Goal: Find specific page/section: Find specific page/section

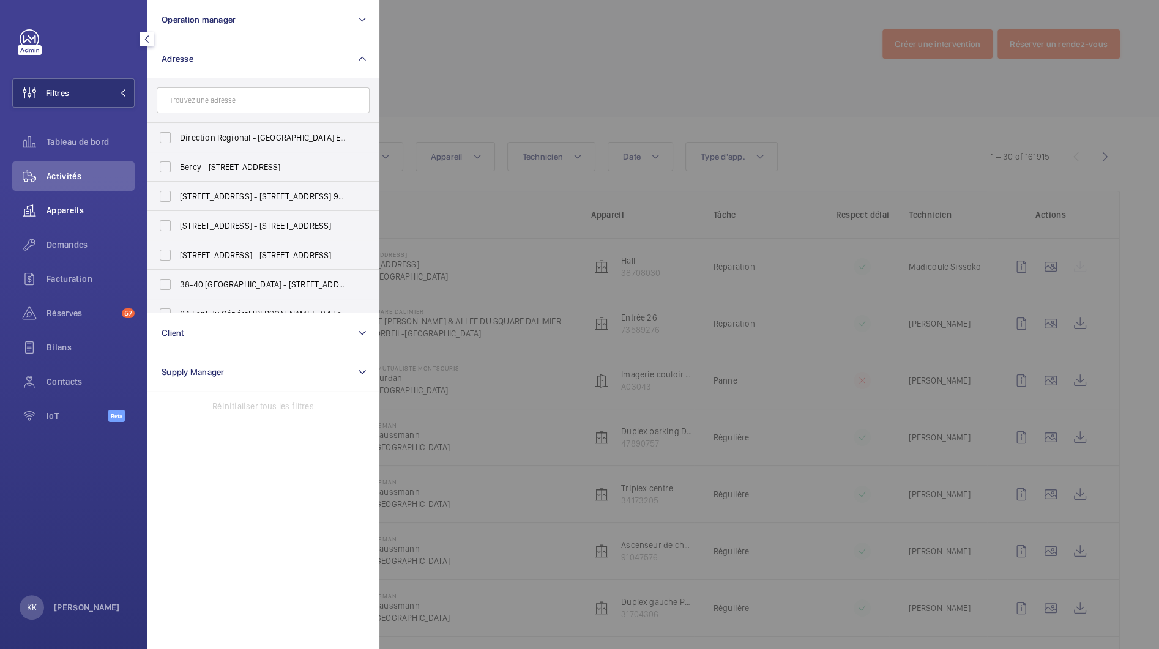
click at [76, 205] on span "Appareils" at bounding box center [90, 210] width 88 height 12
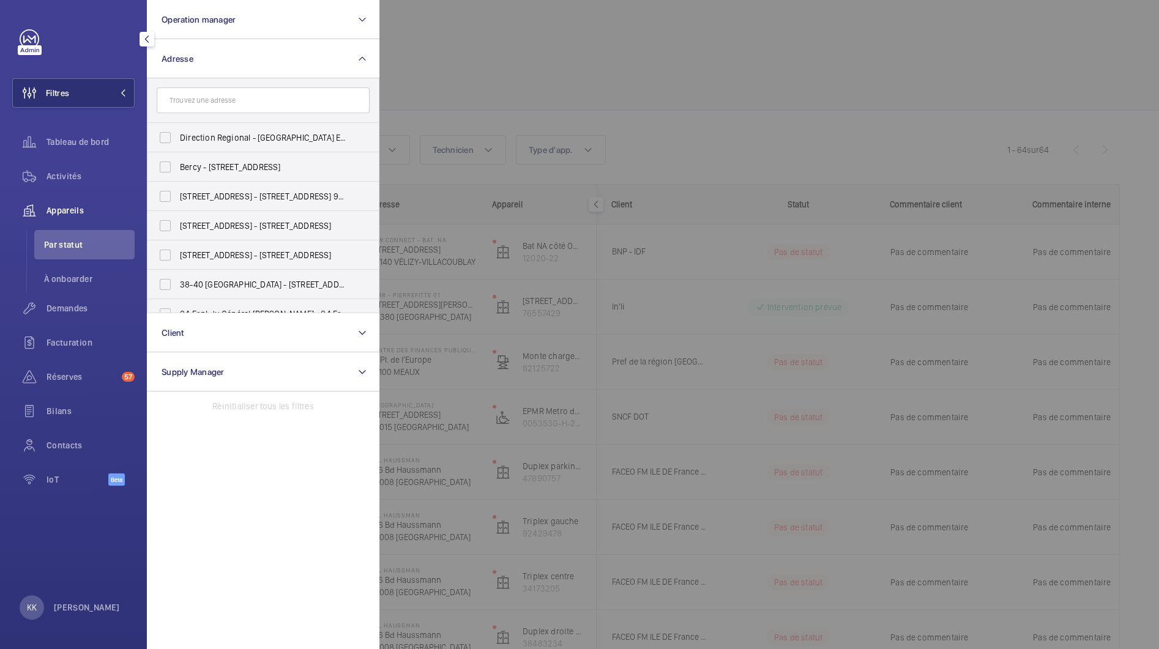
click at [507, 83] on div at bounding box center [958, 324] width 1159 height 649
